Goal: Communication & Community: Ask a question

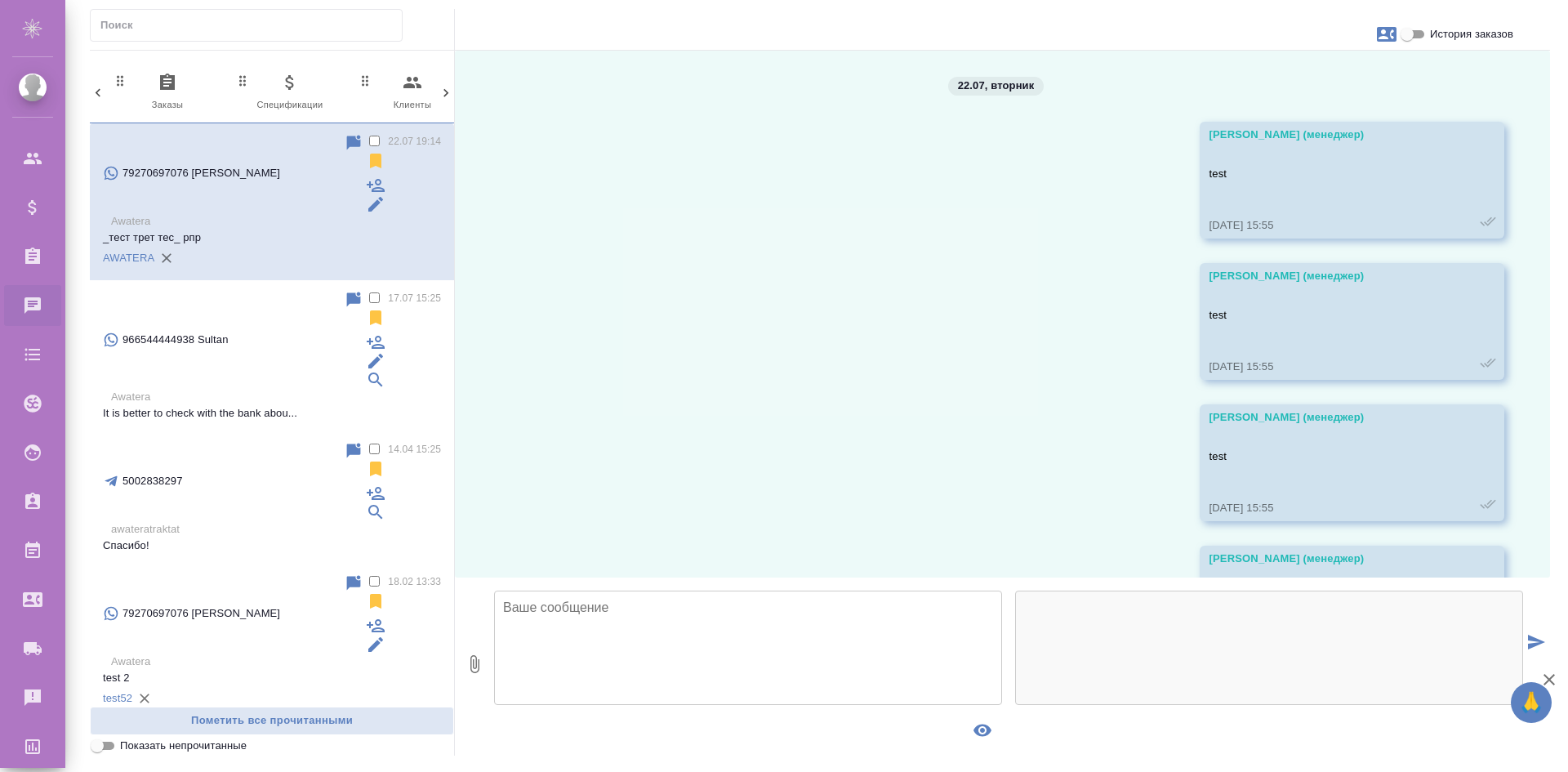
scroll to position [1436, 0]
